Goal: Task Accomplishment & Management: Manage account settings

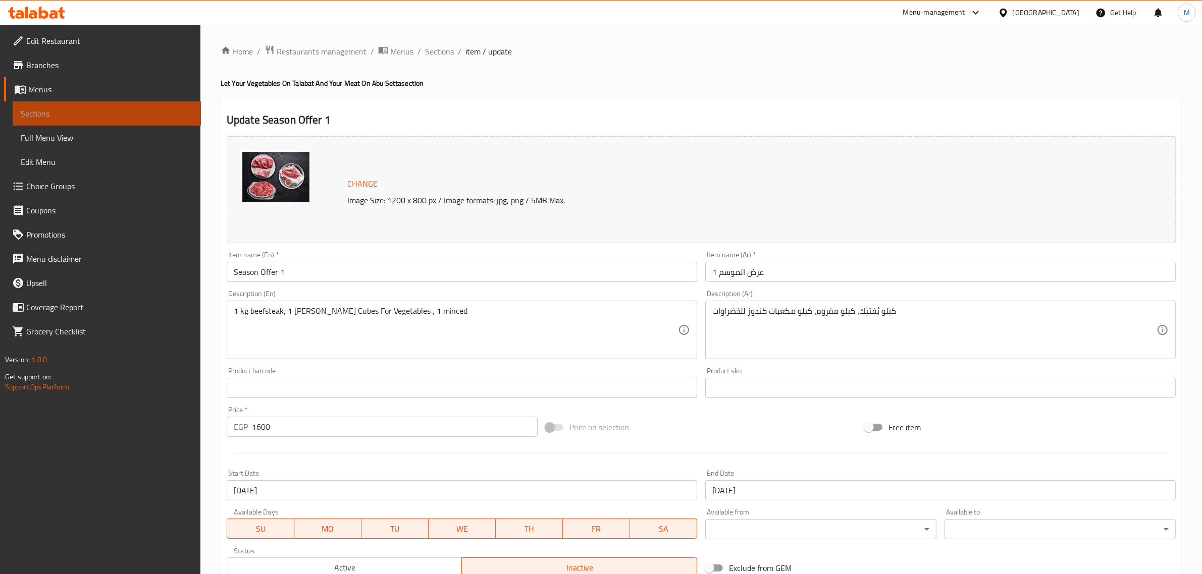
drag, startPoint x: 0, startPoint y: 0, endPoint x: 81, endPoint y: 110, distance: 136.1
click at [81, 110] on span "Sections" at bounding box center [107, 113] width 172 height 12
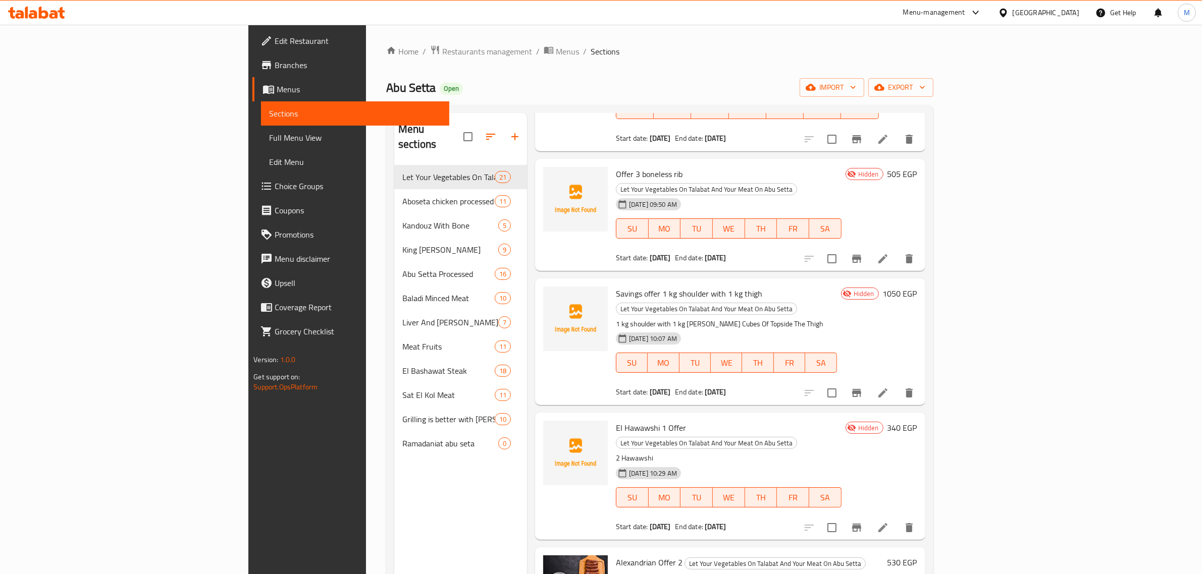
scroll to position [126, 0]
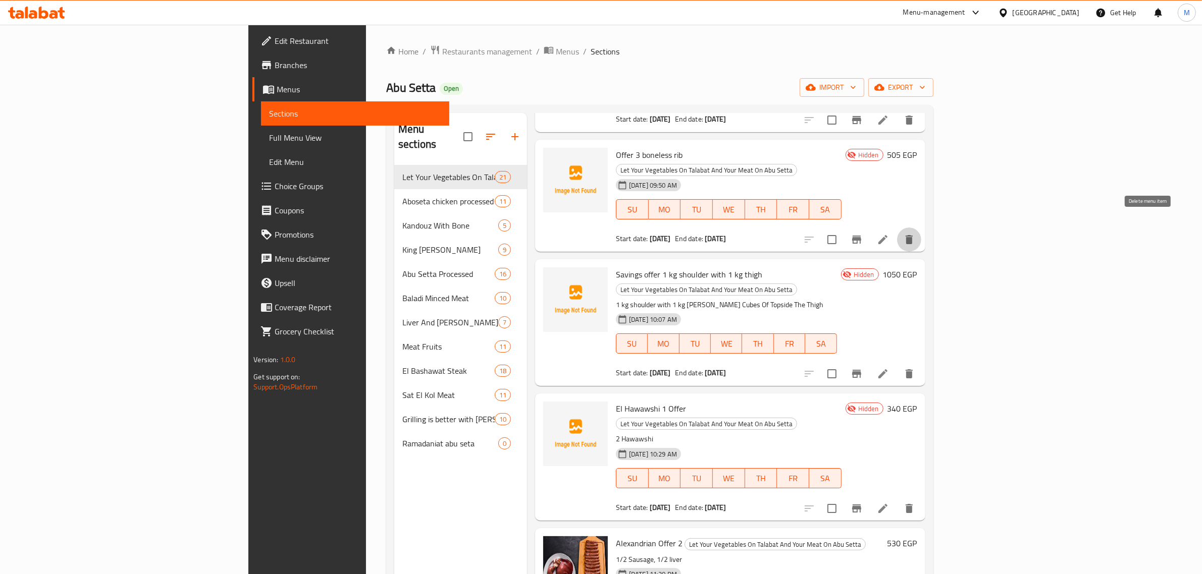
click at [912, 235] on icon "delete" at bounding box center [908, 239] width 7 height 9
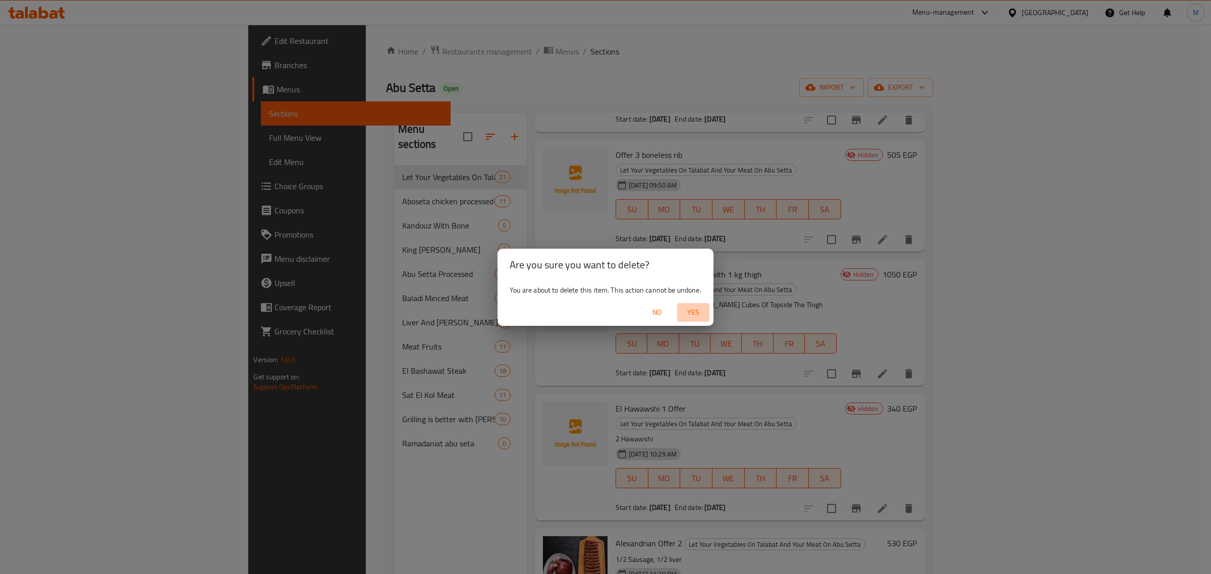
click at [697, 306] on span "Yes" at bounding box center [693, 312] width 24 height 13
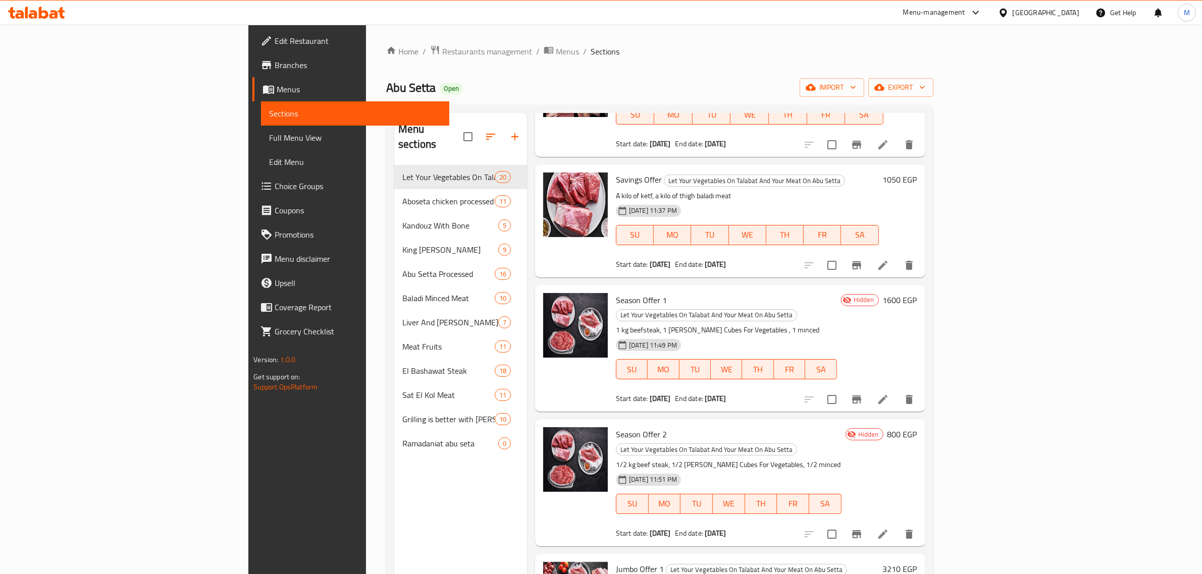
scroll to position [1856, 0]
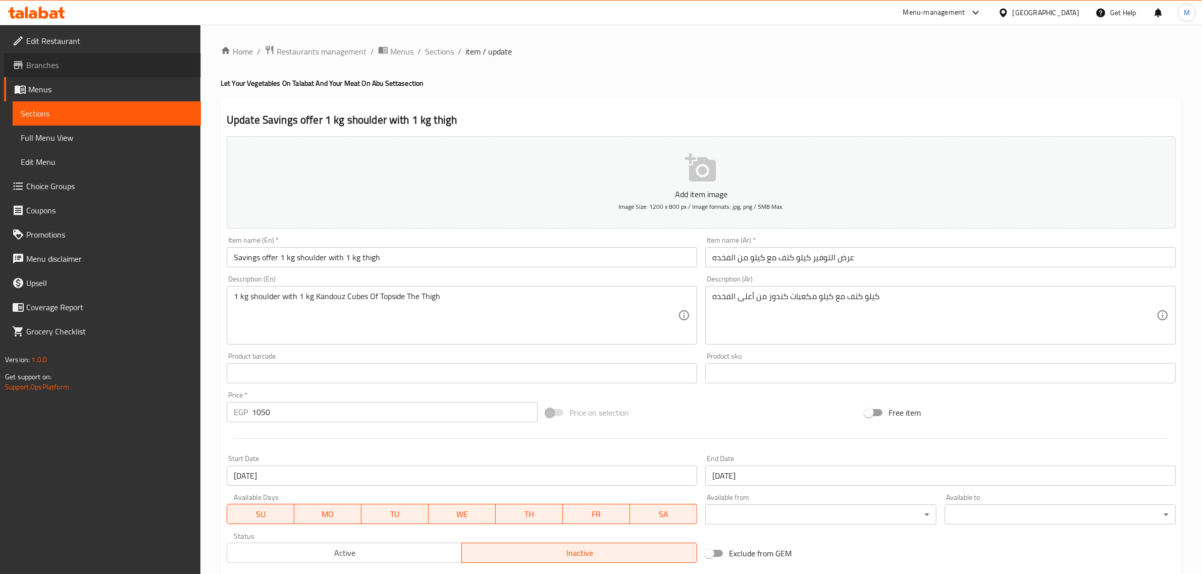
click at [53, 61] on span "Branches" at bounding box center [109, 65] width 167 height 12
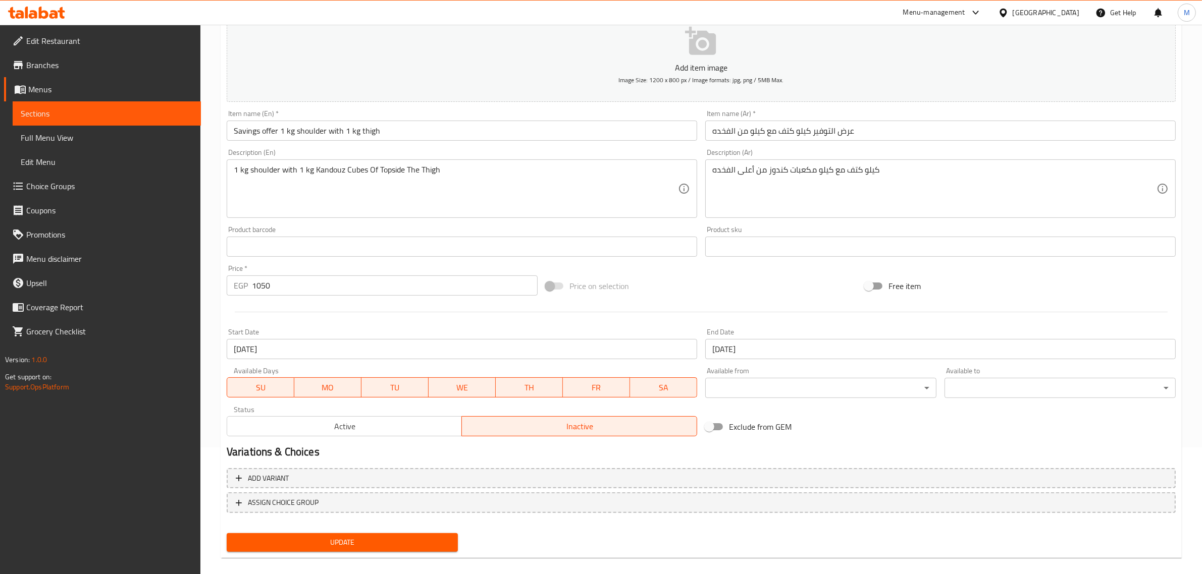
scroll to position [137, 0]
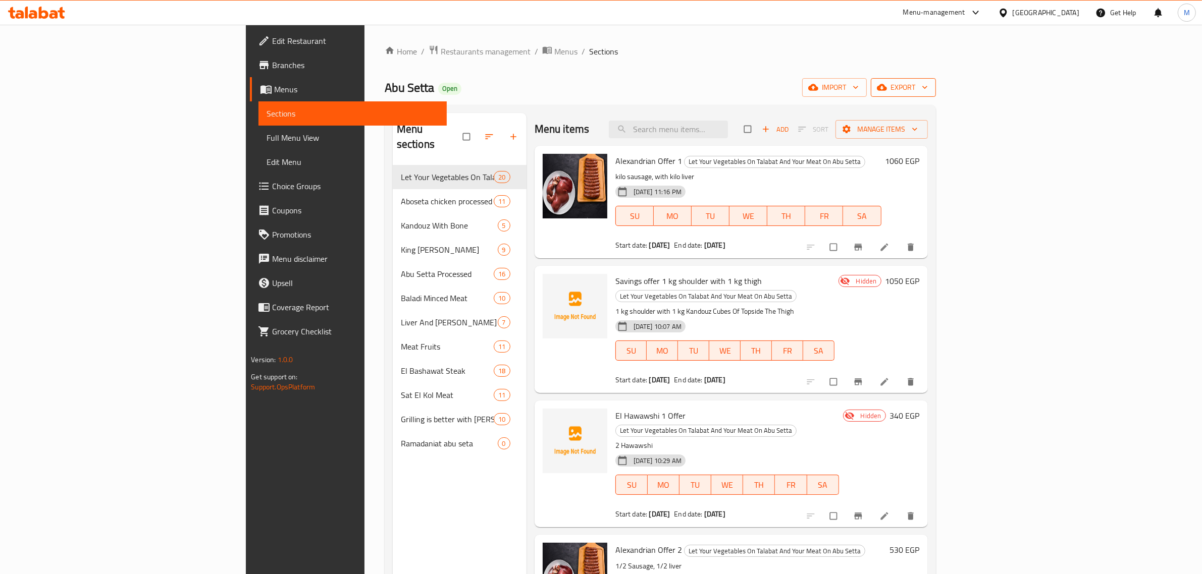
click at [928, 83] on span "export" at bounding box center [903, 87] width 49 height 13
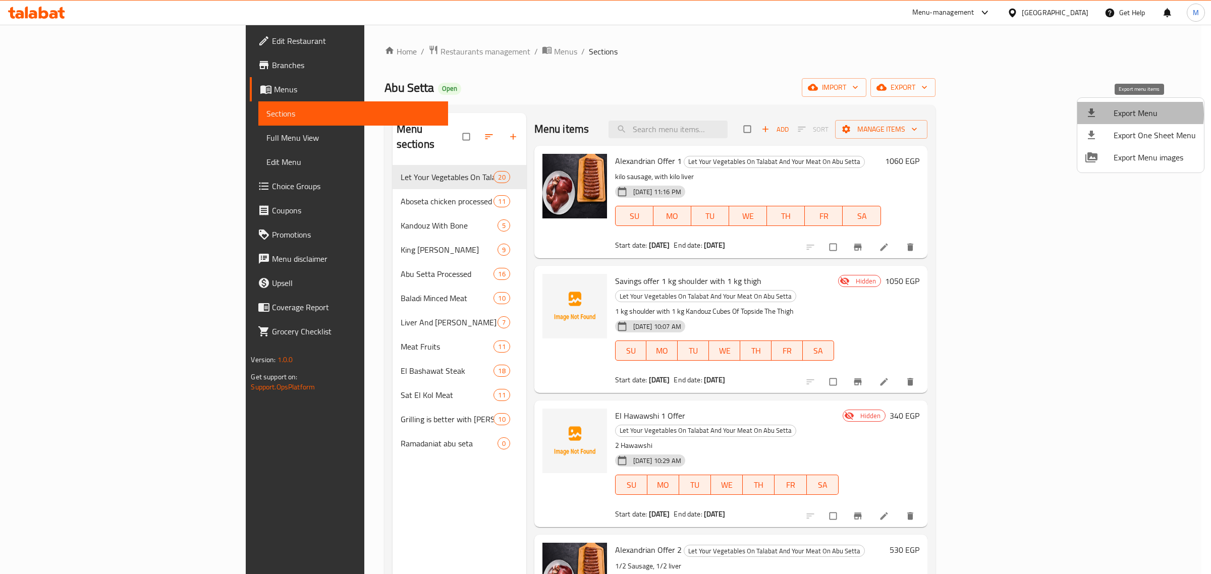
click at [1137, 115] on span "Export Menu" at bounding box center [1155, 113] width 82 height 12
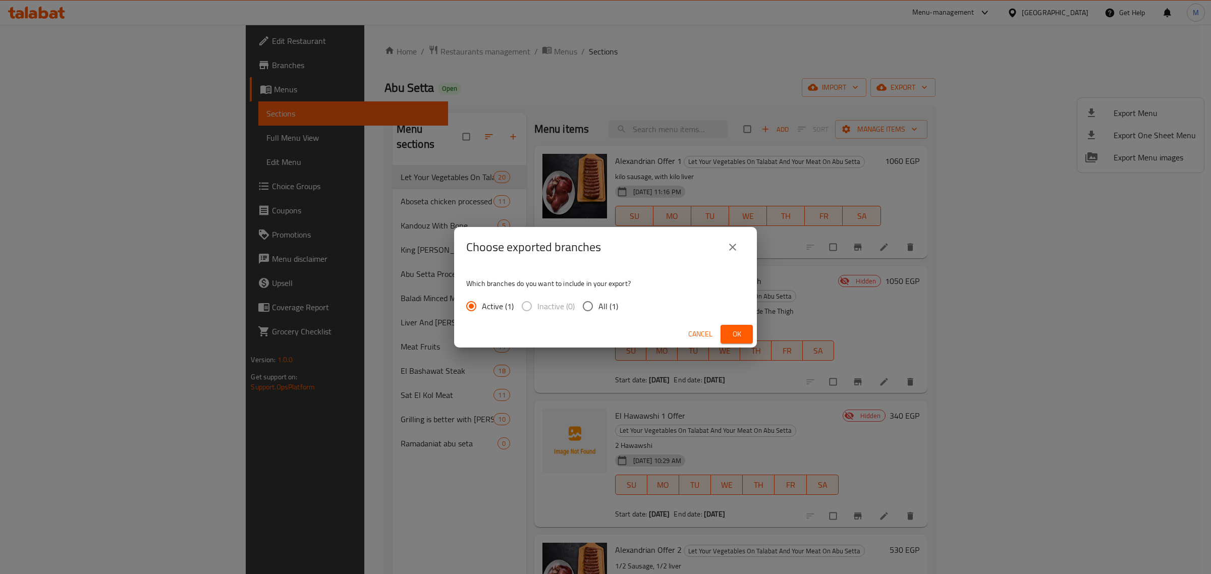
click at [605, 310] on span "All (1)" at bounding box center [609, 306] width 20 height 12
click at [599, 310] on input "All (1)" at bounding box center [587, 306] width 21 height 21
radio input "true"
click at [737, 331] on span "Ok" at bounding box center [737, 334] width 16 height 13
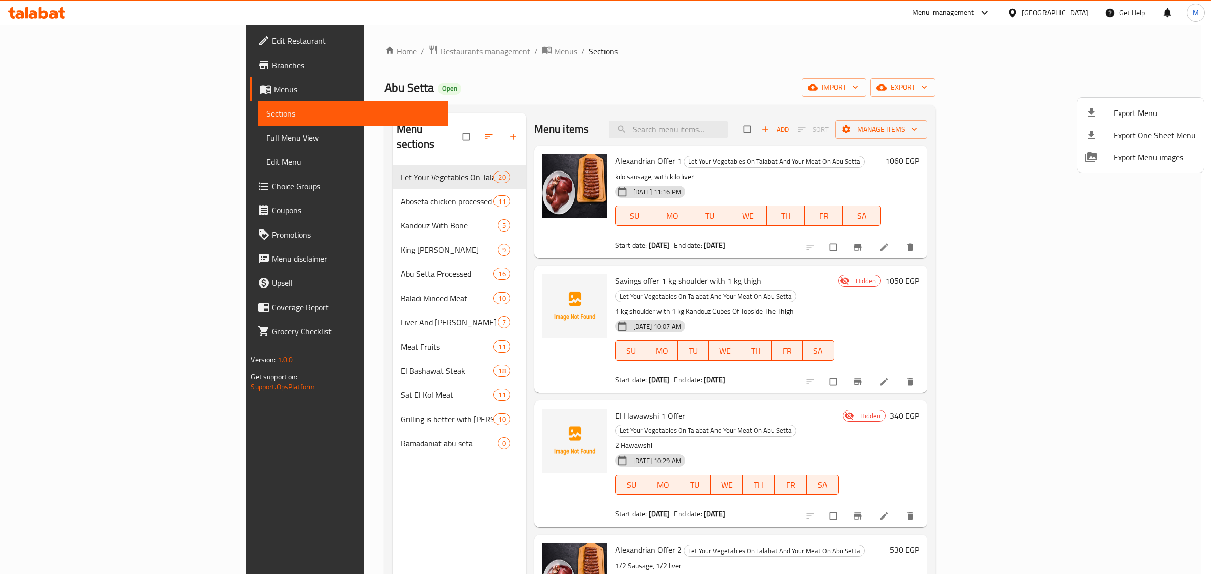
click at [99, 61] on div at bounding box center [605, 287] width 1211 height 574
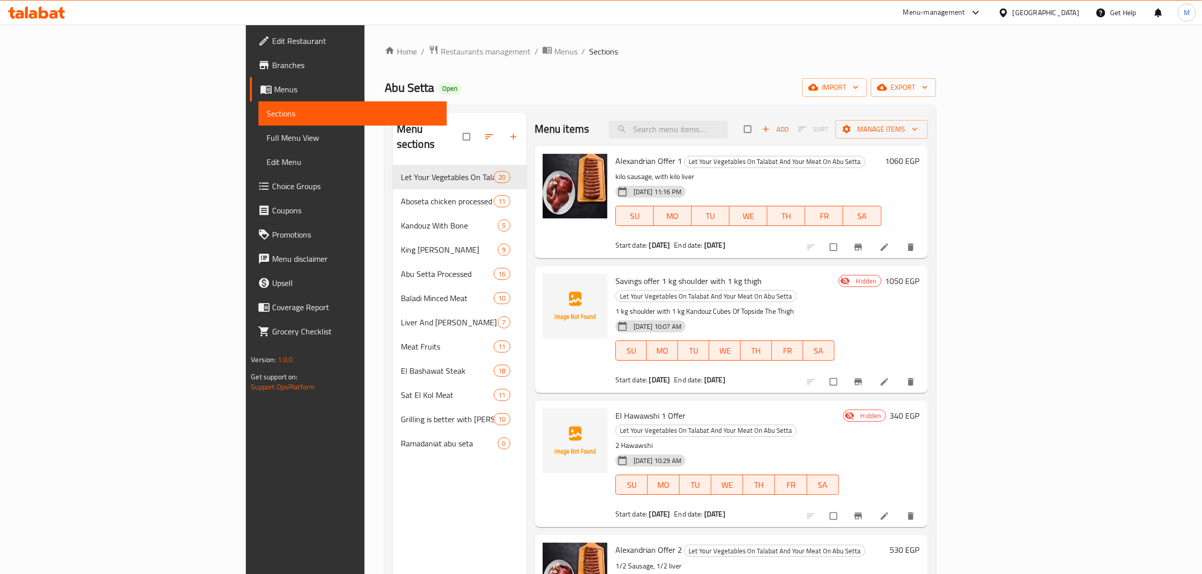
click at [272, 62] on span "Branches" at bounding box center [355, 65] width 167 height 12
